Goal: Information Seeking & Learning: Learn about a topic

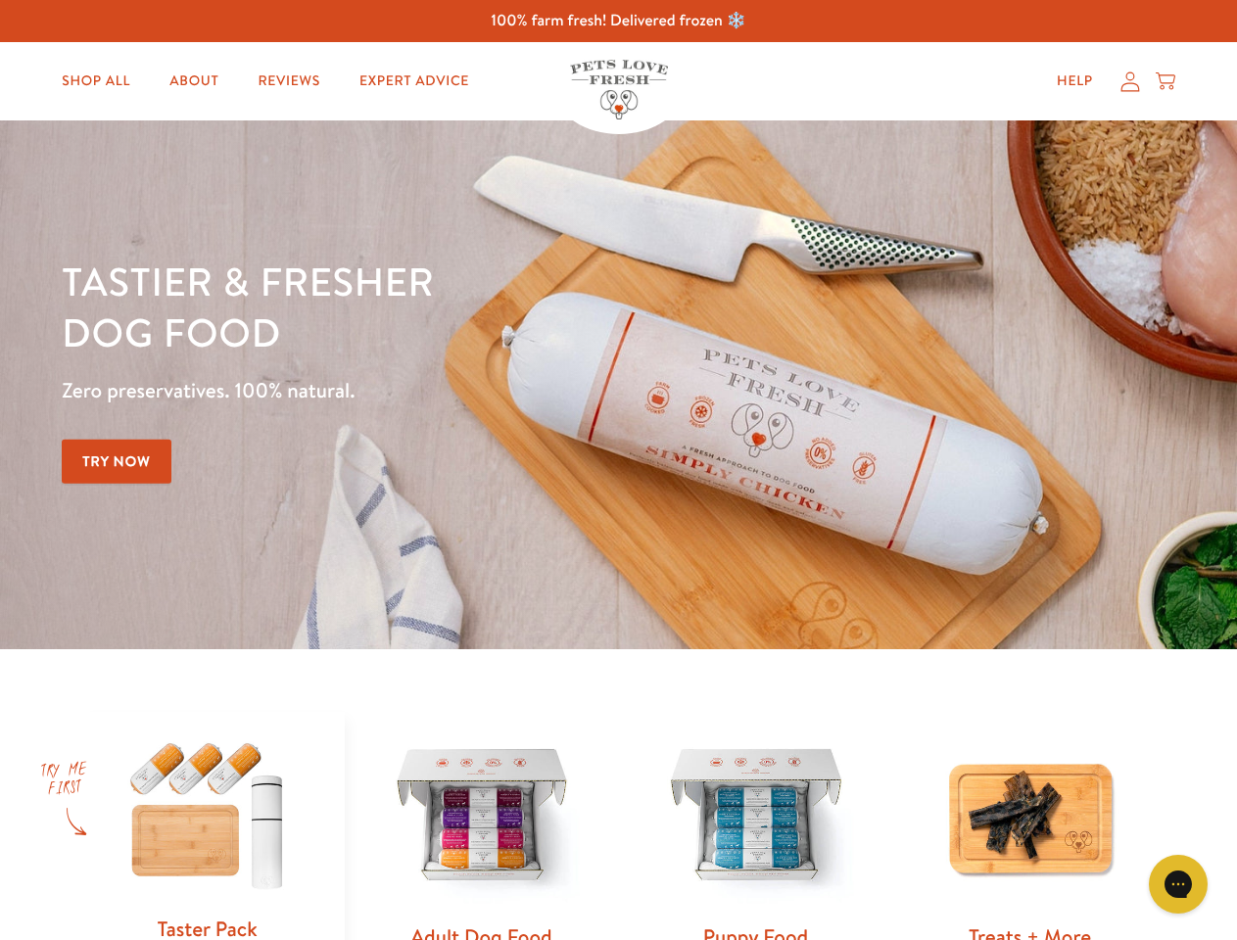
click at [618, 470] on div "Tastier & fresher dog food Zero preservatives. 100% natural. Try Now" at bounding box center [433, 385] width 742 height 259
click at [1178, 884] on icon "Open gorgias live chat" at bounding box center [1177, 883] width 19 height 19
